Goal: Transaction & Acquisition: Purchase product/service

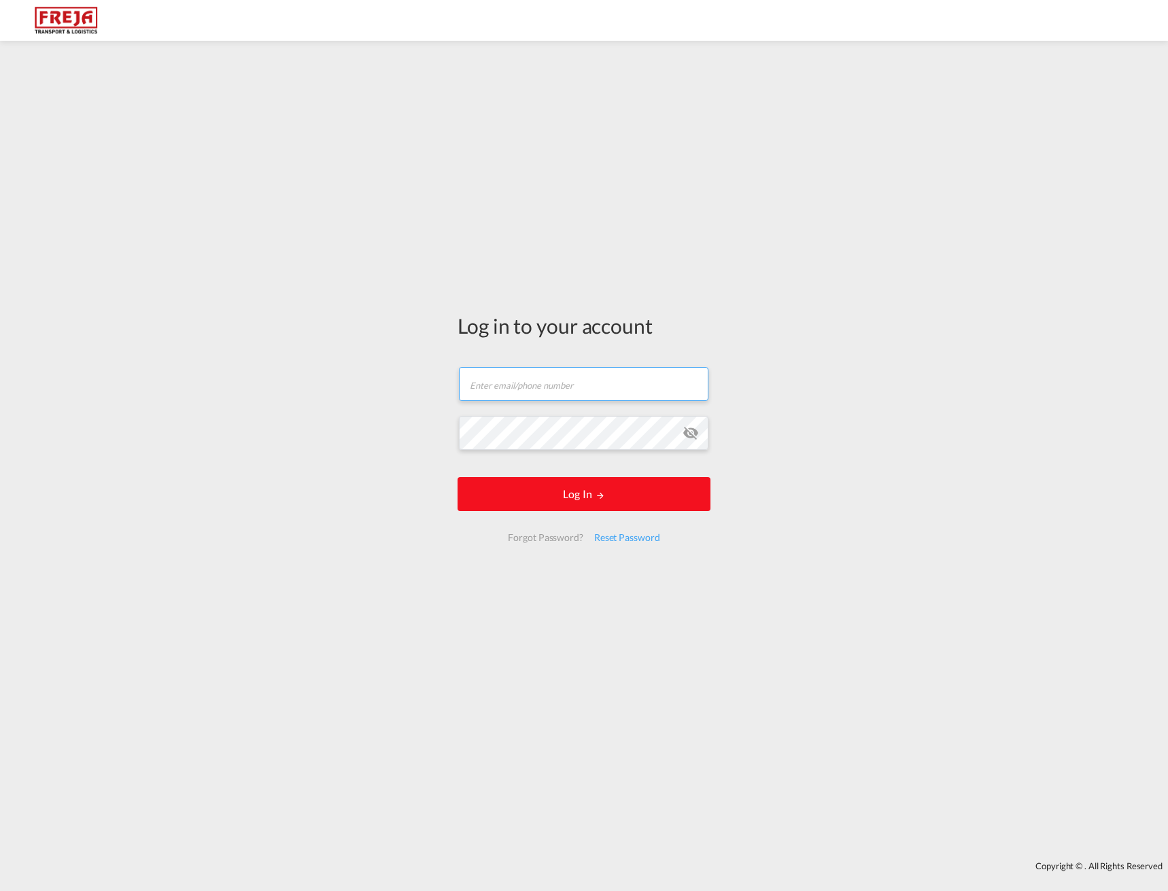
type input "[EMAIL_ADDRESS][DOMAIN_NAME]"
click at [543, 485] on button "Log In" at bounding box center [584, 494] width 253 height 34
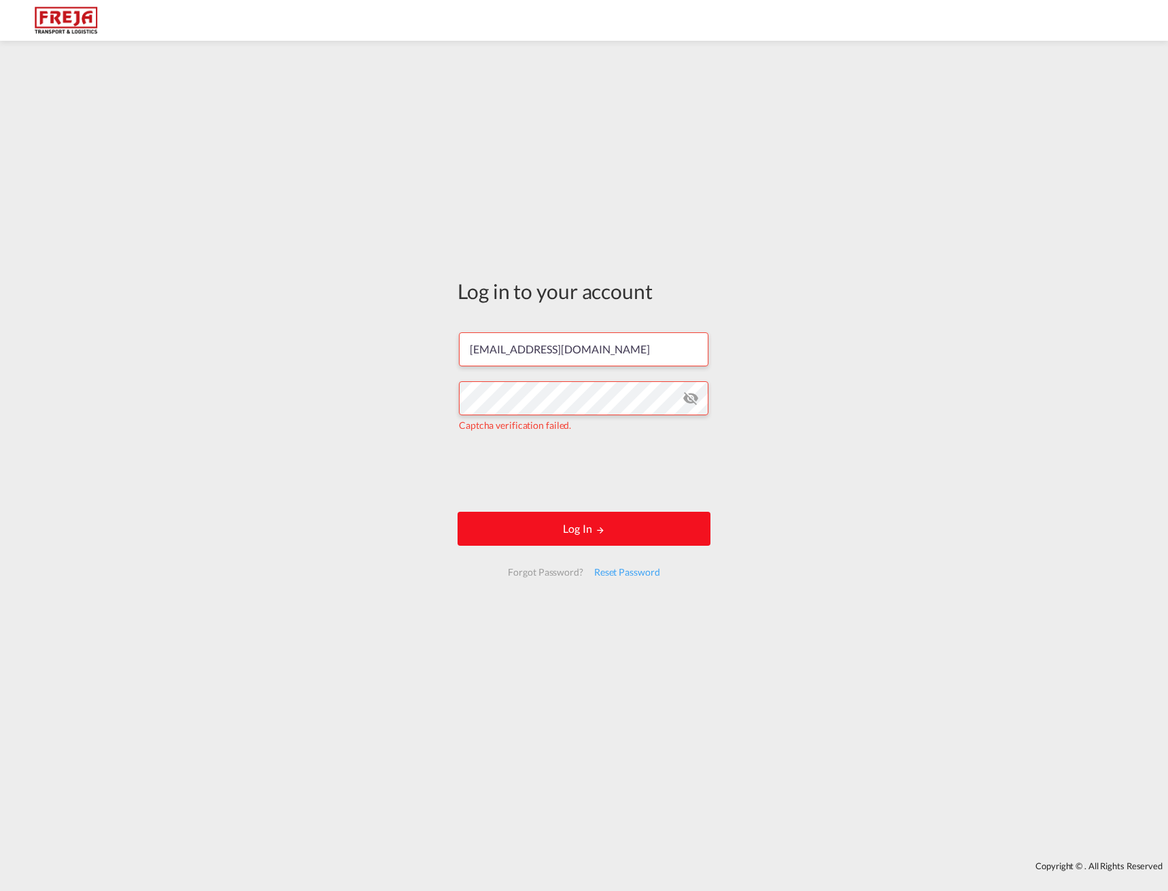
click at [577, 521] on button "Log In" at bounding box center [584, 529] width 253 height 34
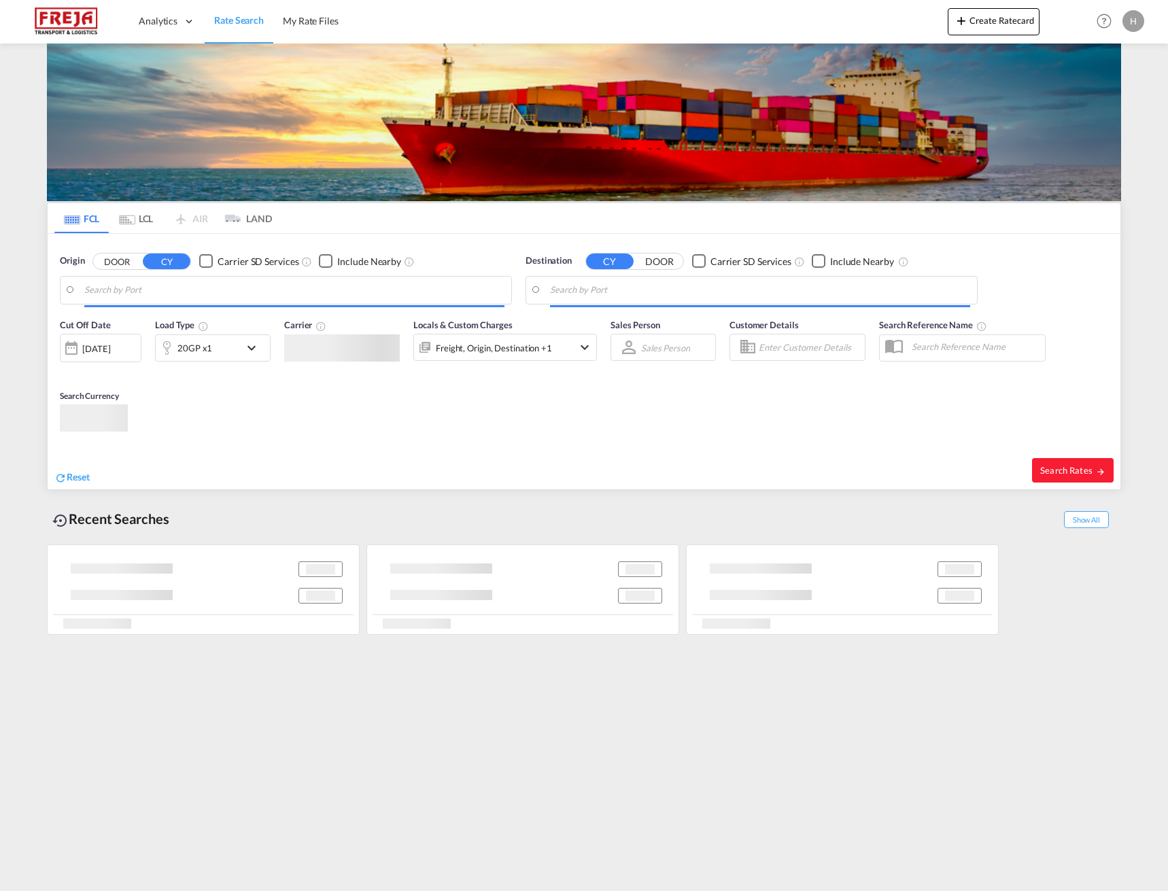
type input "[PERSON_NAME] ([PERSON_NAME]), [GEOGRAPHIC_DATA]"
type input "Fremantle, AUFRE"
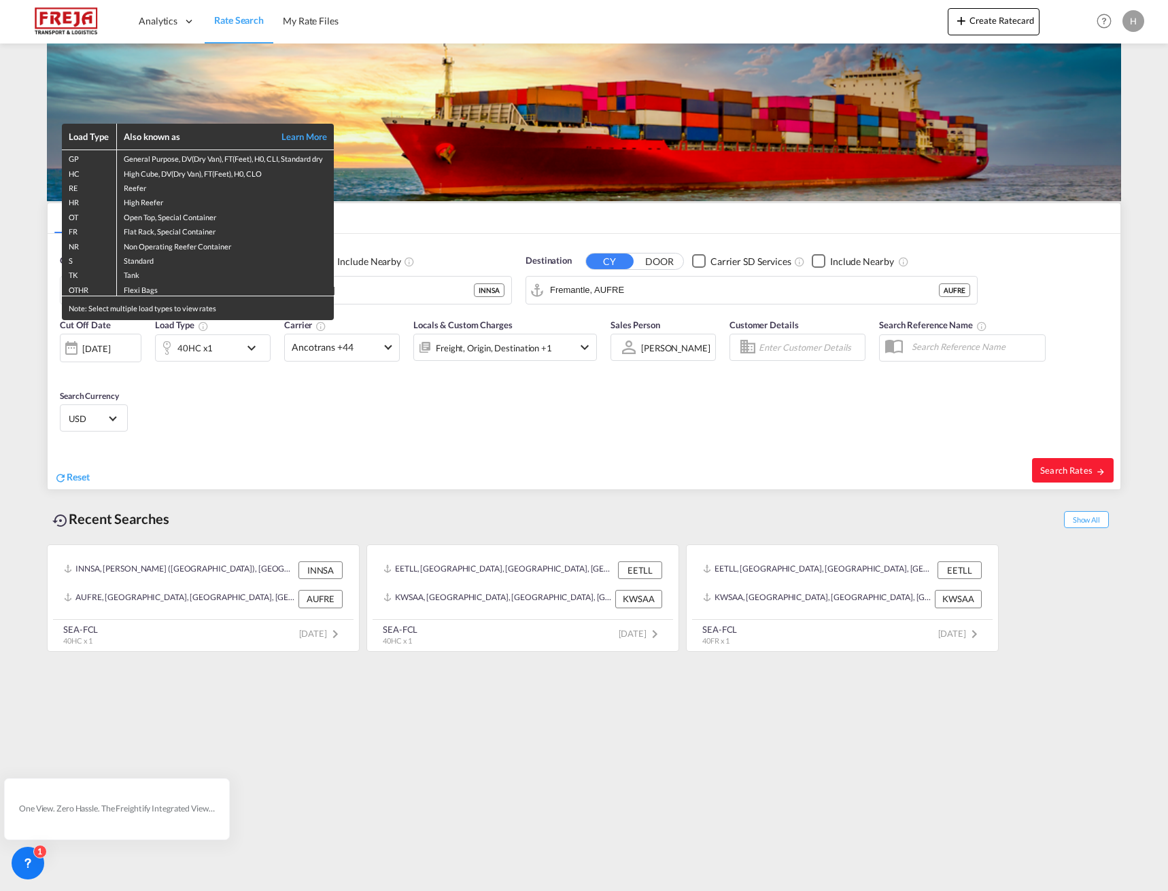
click at [322, 430] on div "Load Type Also known as Learn More GP General Purpose, DV(Dry Van), FT(Feet), H…" at bounding box center [584, 445] width 1168 height 891
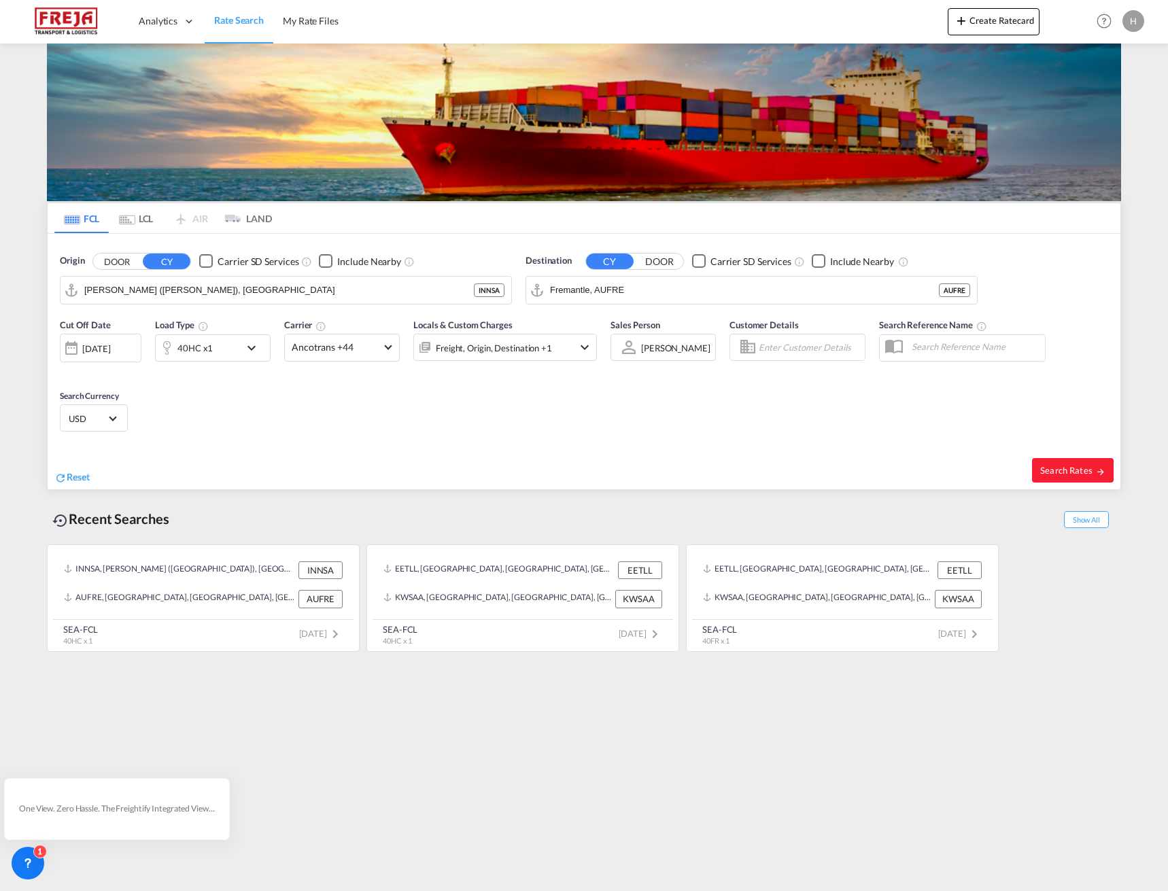
click at [254, 349] on md-icon "icon-chevron-down" at bounding box center [254, 348] width 23 height 16
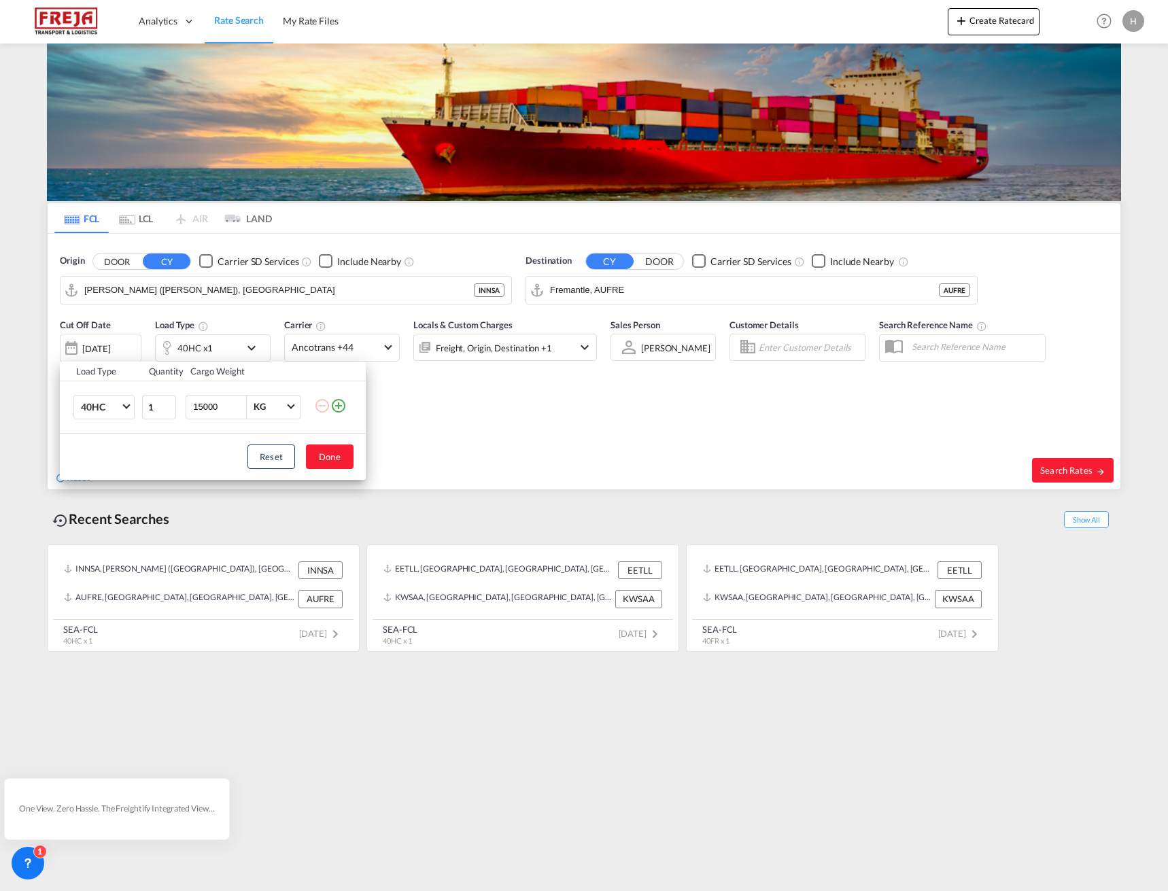
click at [340, 407] on md-icon "icon-plus-circle-outline" at bounding box center [338, 406] width 16 height 16
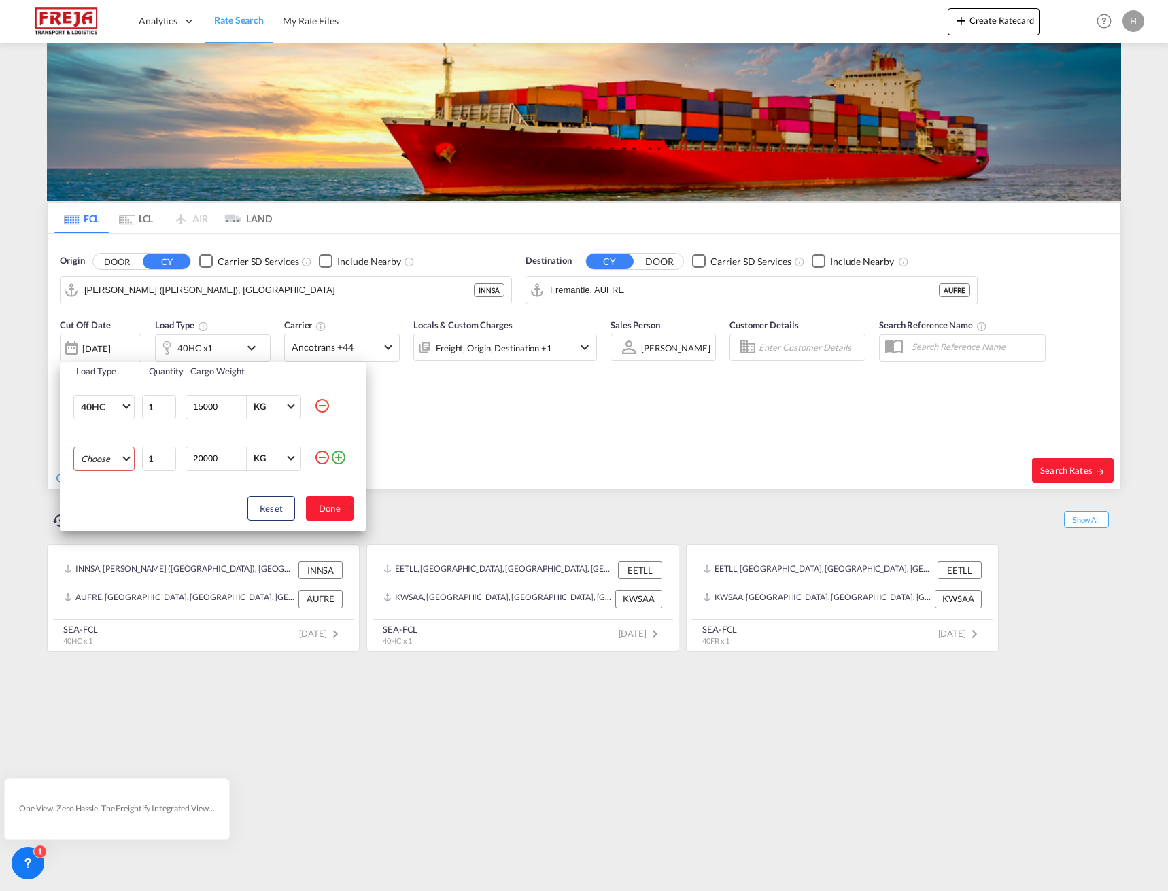
click at [99, 469] on md-select "Choose 20GP 40GP 40HC 45HC 20RE 40RE 40HR 20OT 40OT 20FR 40FR 40NR 20NR 45S 20T…" at bounding box center [103, 459] width 61 height 24
click at [116, 465] on md-option "20GP" at bounding box center [116, 459] width 92 height 33
click at [331, 511] on button "Done" at bounding box center [330, 508] width 48 height 24
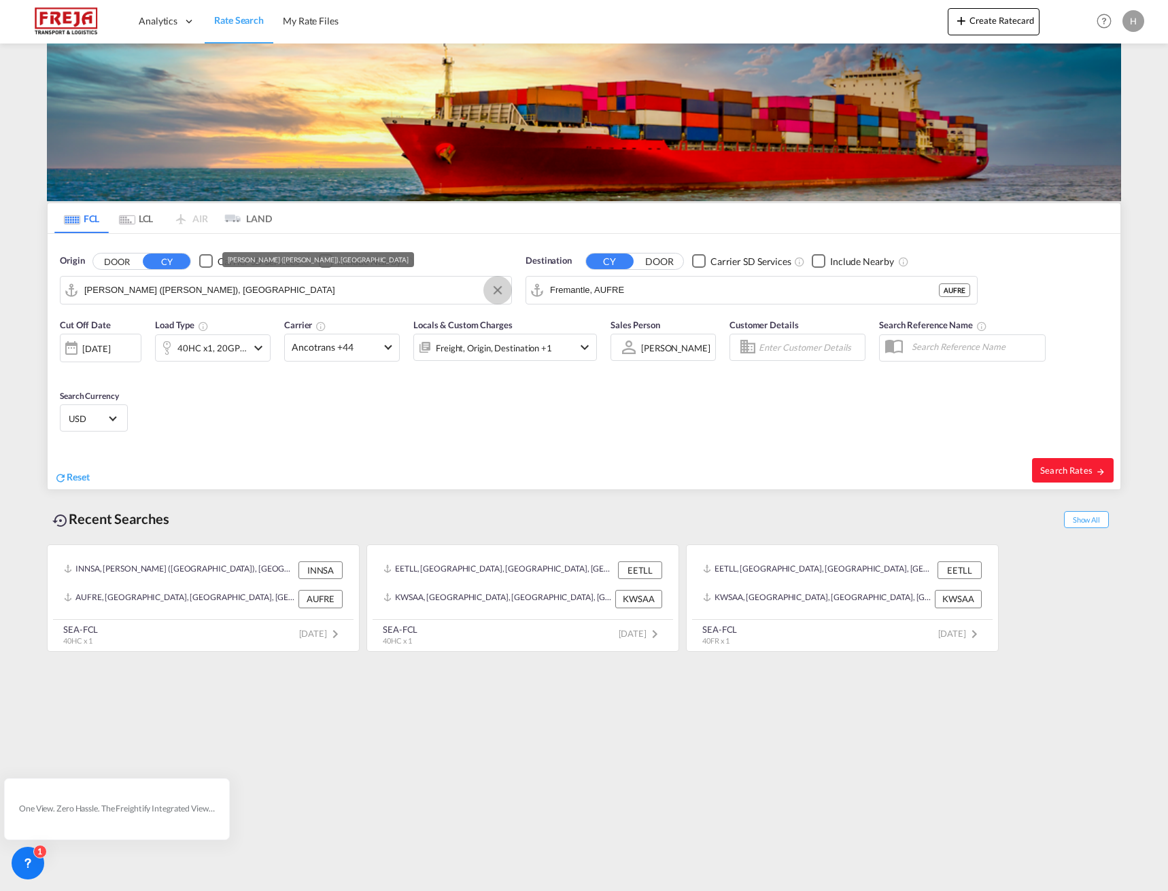
drag, startPoint x: 498, startPoint y: 294, endPoint x: 437, endPoint y: 291, distance: 61.3
click at [498, 294] on button "Clear Input" at bounding box center [497, 290] width 20 height 20
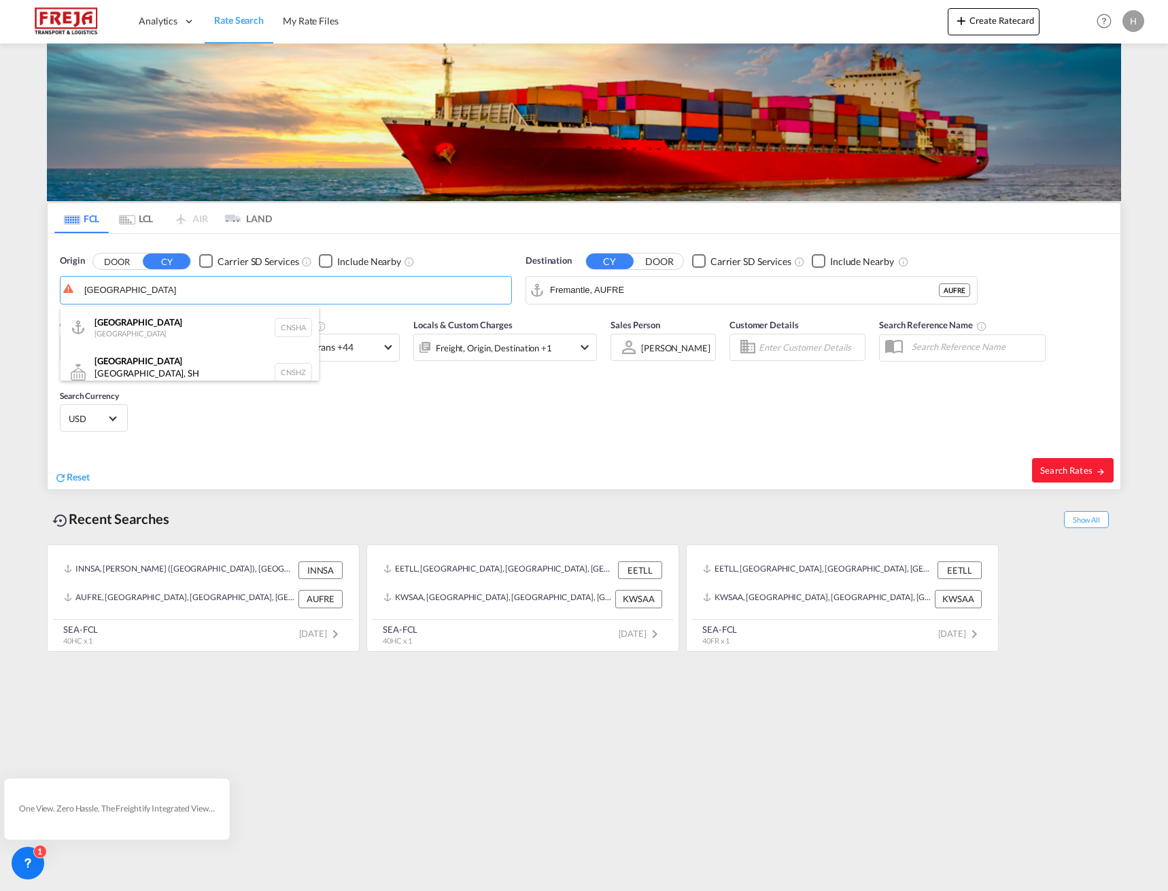
drag, startPoint x: 218, startPoint y: 339, endPoint x: 272, endPoint y: 334, distance: 53.9
click at [218, 338] on div "Shanghai [GEOGRAPHIC_DATA] CNSHA" at bounding box center [190, 327] width 258 height 41
type input "[GEOGRAPHIC_DATA], [GEOGRAPHIC_DATA]"
click at [616, 292] on input "Fremantle, AUFRE" at bounding box center [760, 290] width 420 height 20
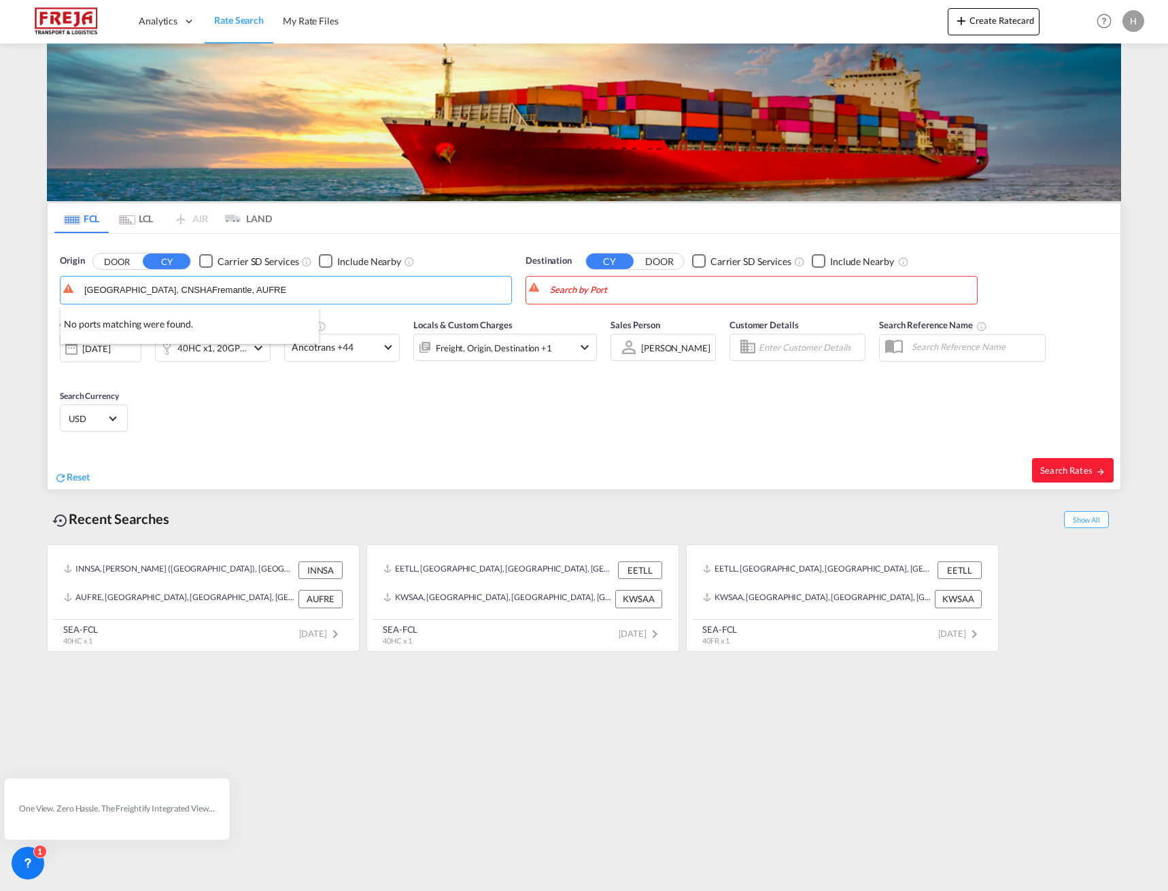
type input "[GEOGRAPHIC_DATA], CNSHAFremantle, AUFRE"
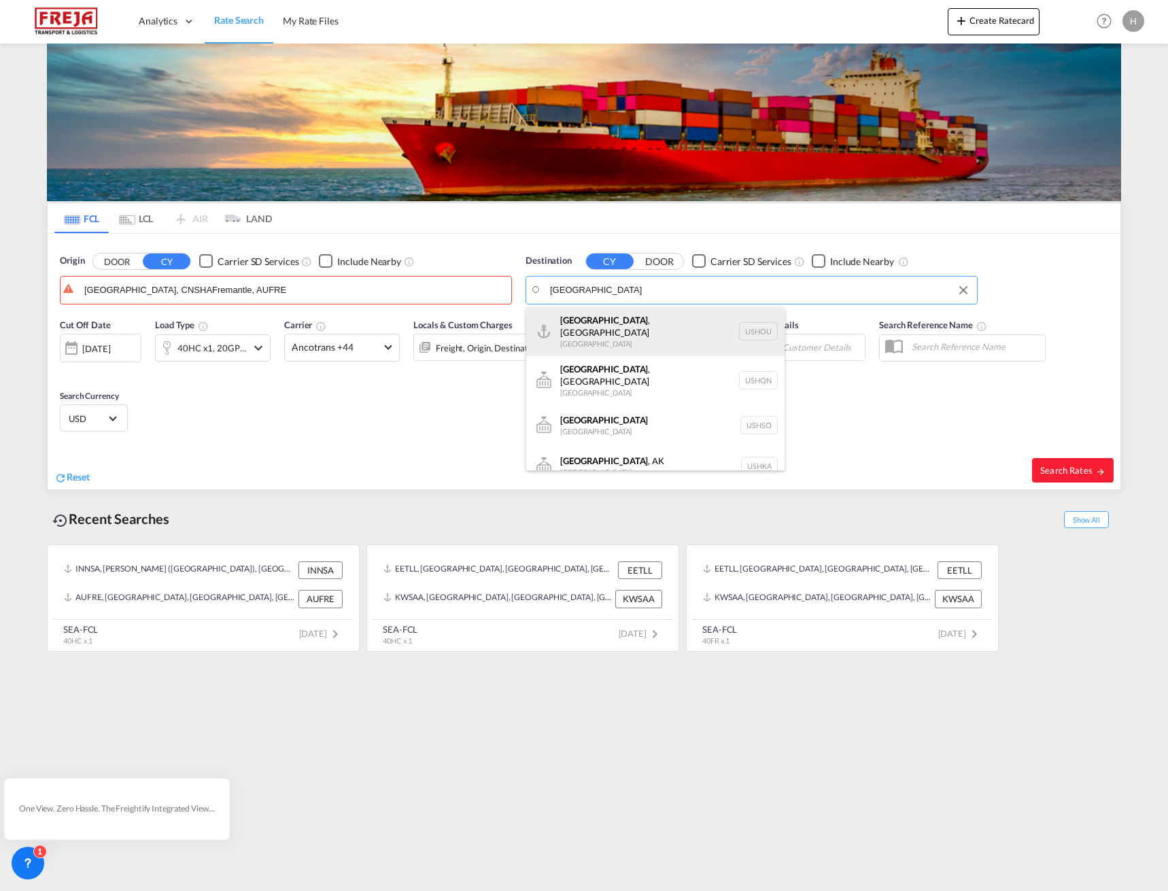
click at [635, 334] on div "[GEOGRAPHIC_DATA] , [GEOGRAPHIC_DATA] [GEOGRAPHIC_DATA] USHOU" at bounding box center [655, 331] width 258 height 49
type input "[GEOGRAPHIC_DATA], [GEOGRAPHIC_DATA], USHOU"
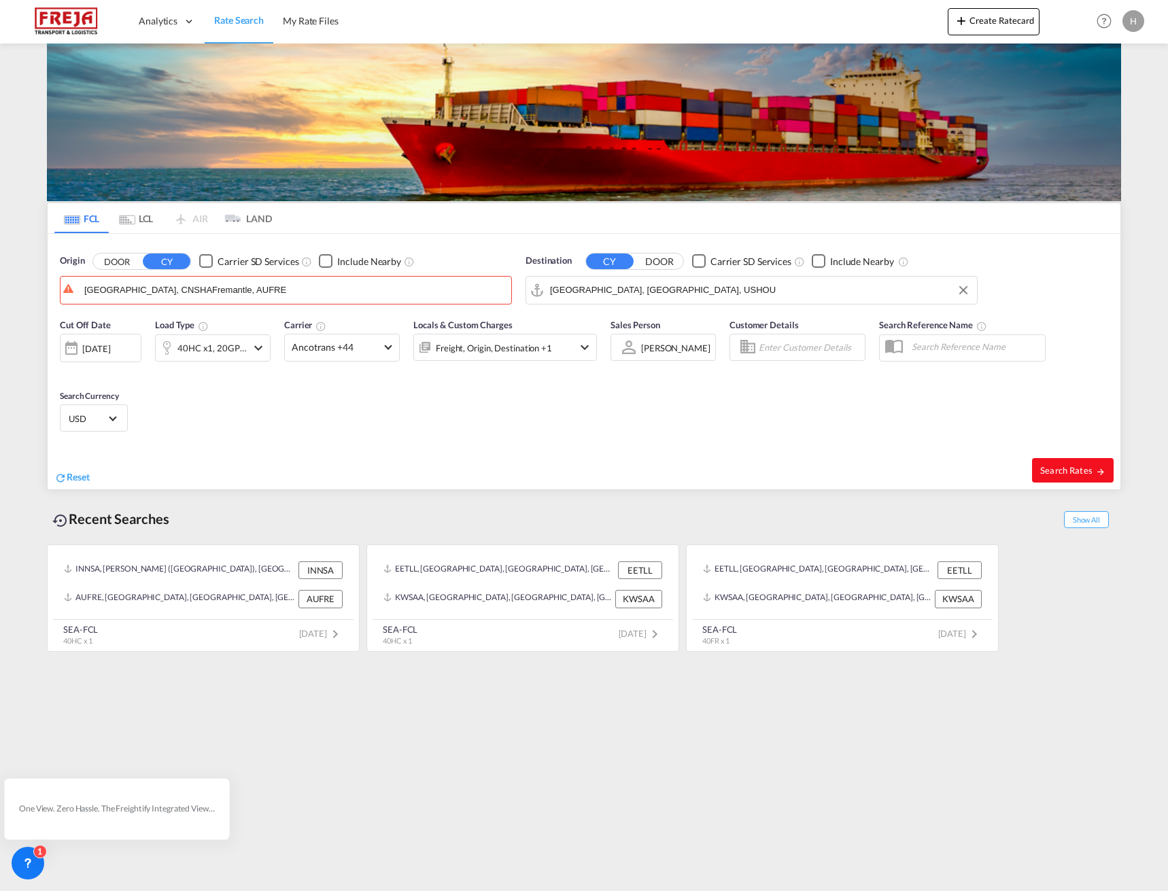
click at [1056, 473] on span "Search Rates" at bounding box center [1072, 470] width 65 height 11
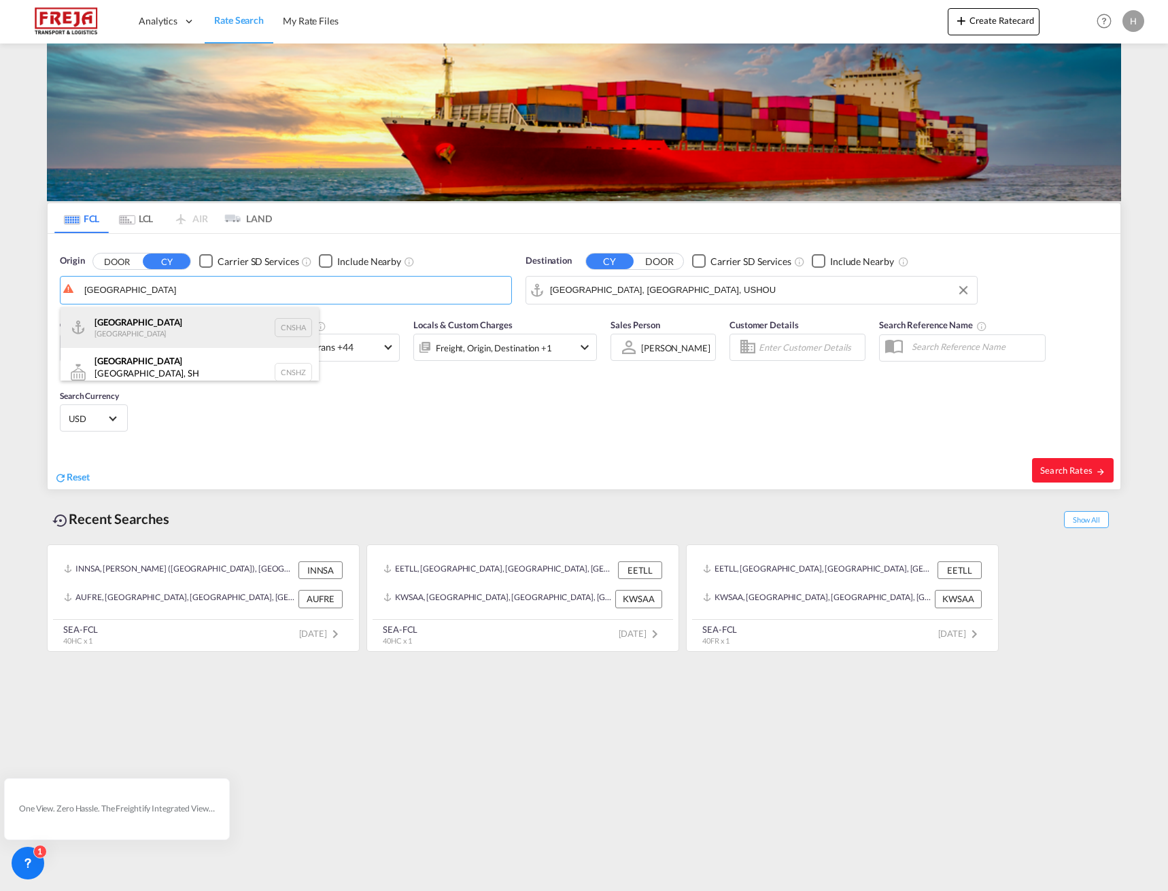
click at [238, 322] on div "Shanghai [GEOGRAPHIC_DATA] CNSHA" at bounding box center [190, 327] width 258 height 41
type input "[GEOGRAPHIC_DATA], [GEOGRAPHIC_DATA]"
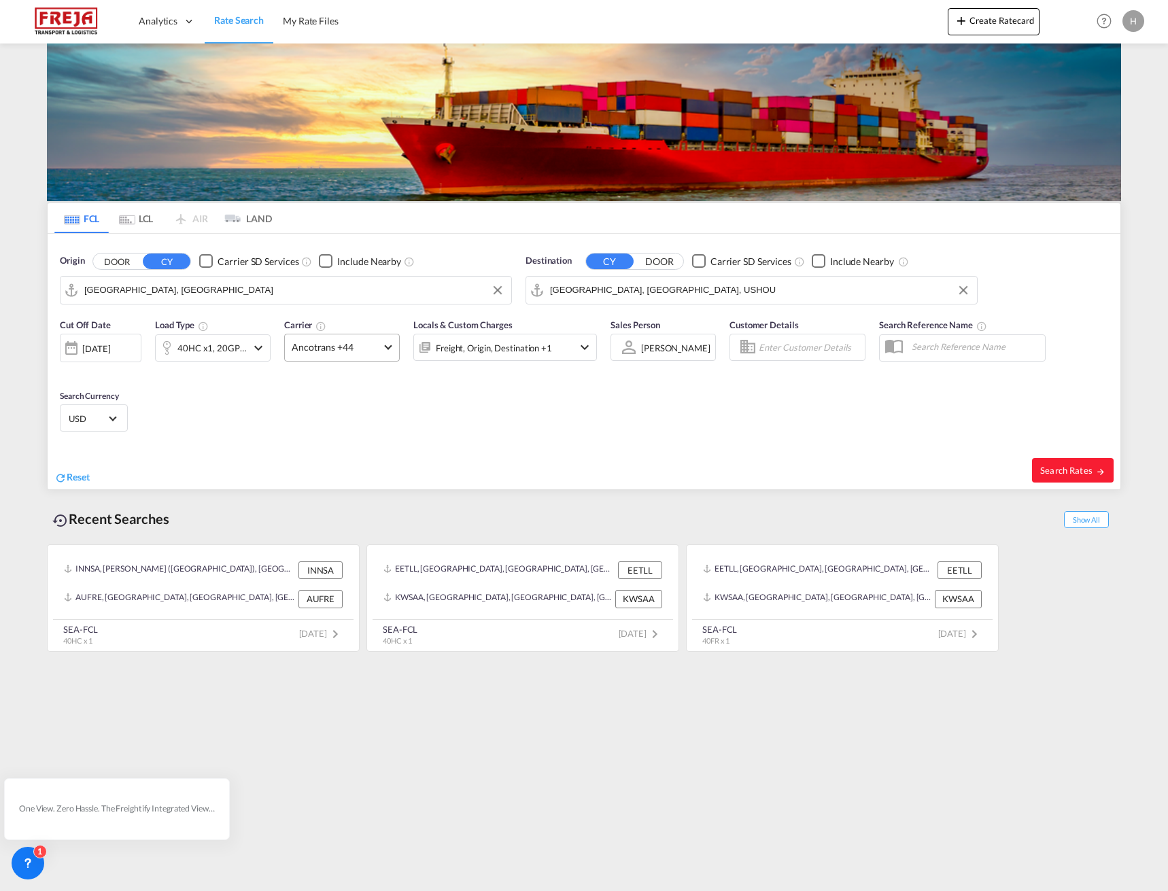
click at [351, 351] on span "Ancotrans +44" at bounding box center [336, 348] width 88 height 14
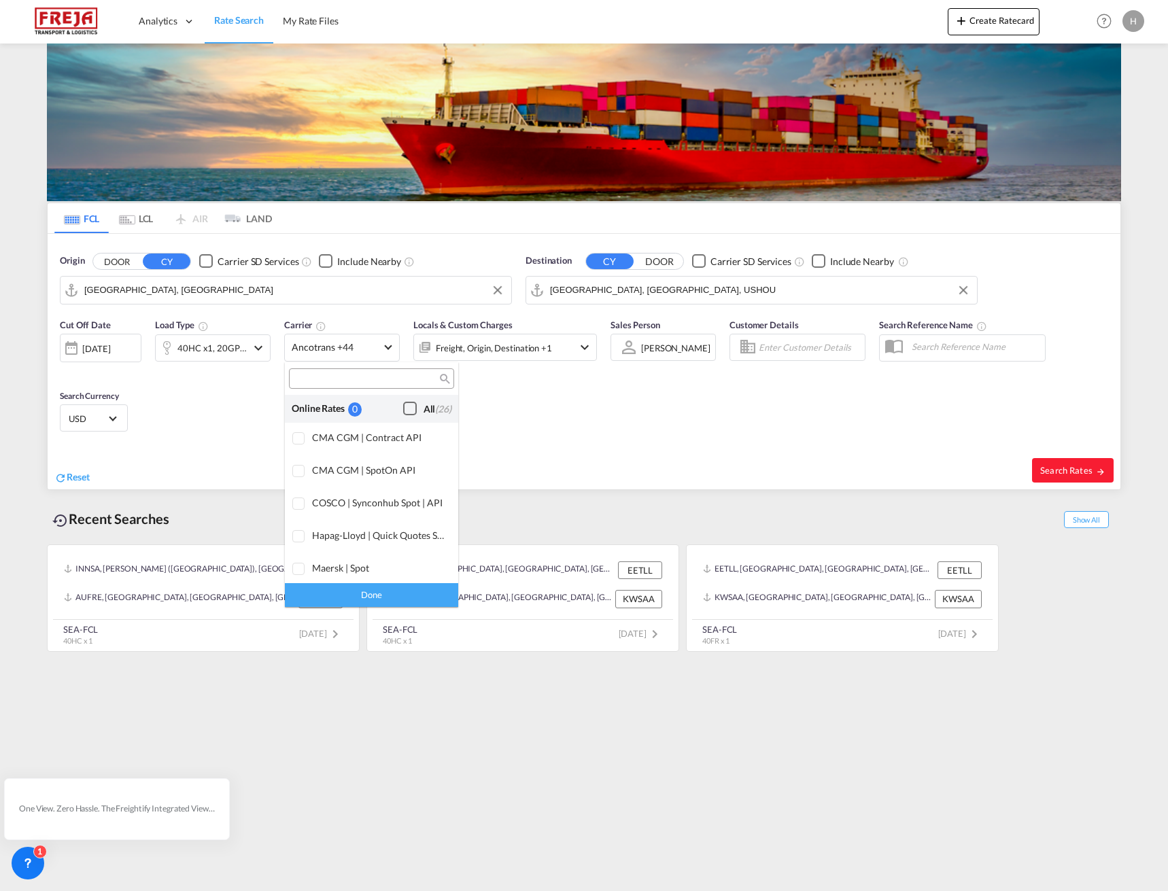
click at [403, 407] on div "Checkbox No Ink" at bounding box center [410, 409] width 14 height 14
click at [386, 593] on div "Done" at bounding box center [371, 595] width 173 height 24
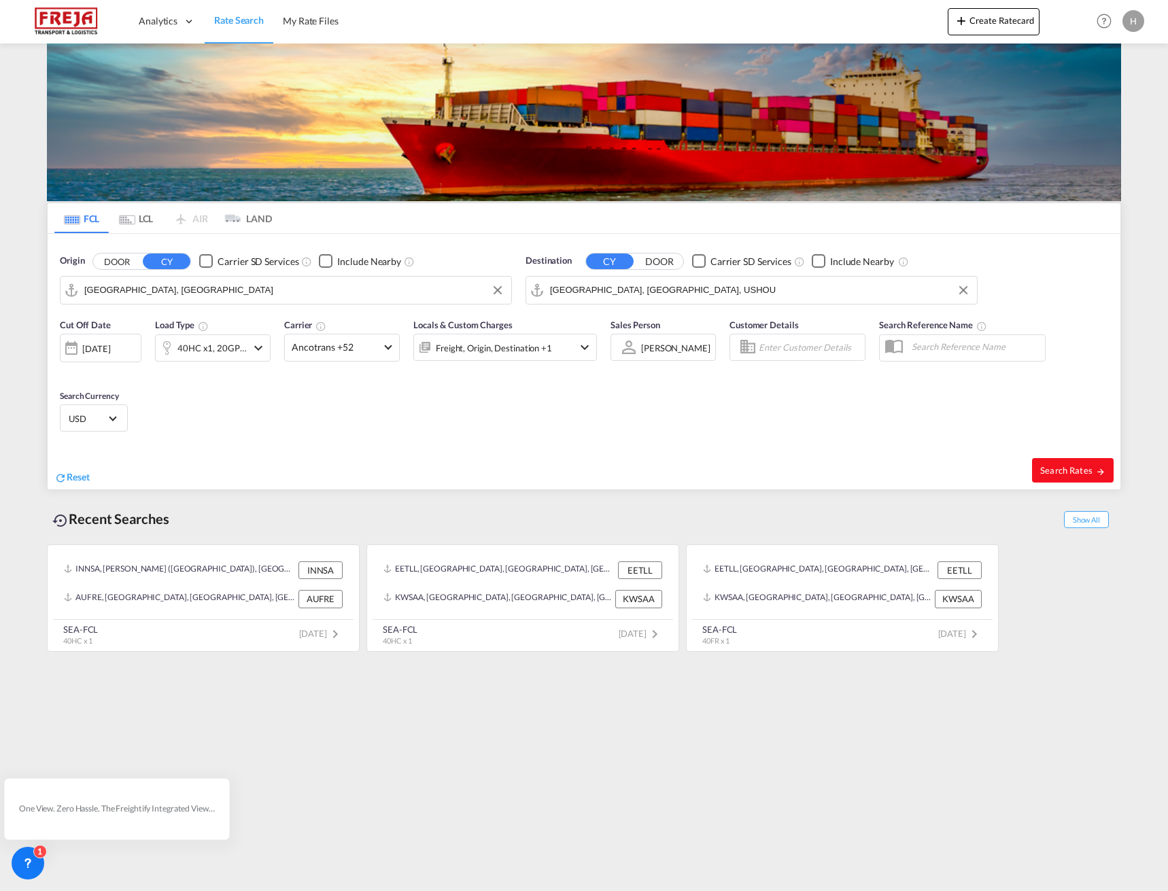
click at [1044, 468] on span "Search Rates" at bounding box center [1072, 470] width 65 height 11
type input "CNSHA to USHOU / [DATE]"
